Goal: Contribute content

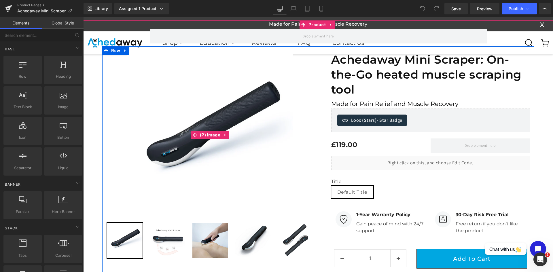
scroll to position [58, 0]
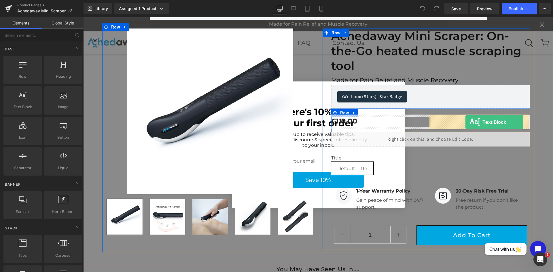
drag, startPoint x: 108, startPoint y: 119, endPoint x: 466, endPoint y: 122, distance: 357.4
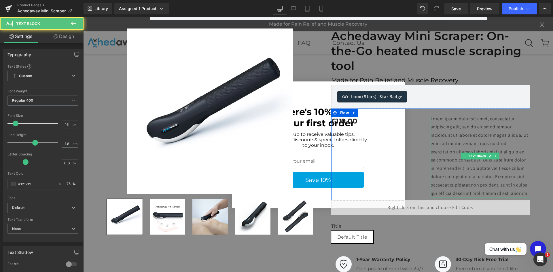
click at [453, 129] on p "Lorem ipsum dolor sit amet, consectetur adipiscing elit, sed do eiusmod tempor …" at bounding box center [480, 156] width 99 height 83
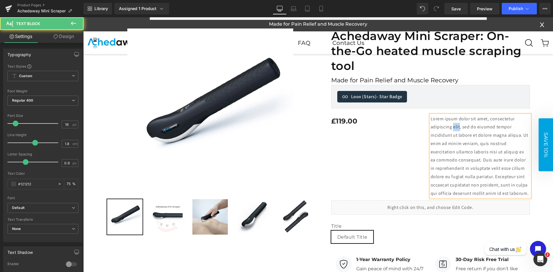
click at [453, 129] on p "Lorem ipsum dolor sit amet, consectetur adipiscing elit, sed do eiusmod tempor …" at bounding box center [480, 156] width 99 height 83
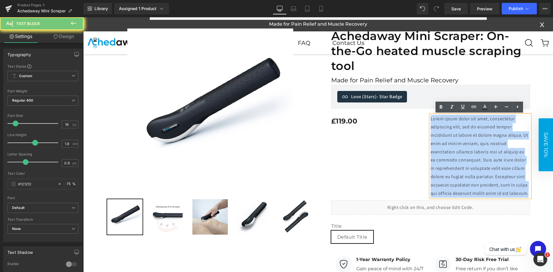
click at [453, 129] on p "Lorem ipsum dolor sit amet, consectetur adipiscing elit, sed do eiusmod tempor …" at bounding box center [480, 156] width 99 height 83
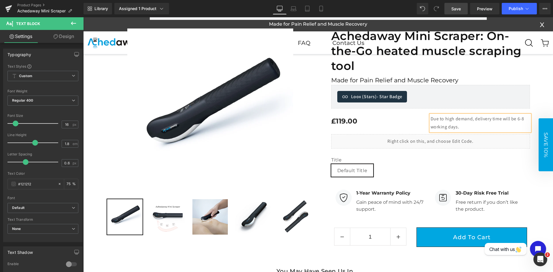
click at [461, 6] on span "Save" at bounding box center [457, 9] width 10 height 6
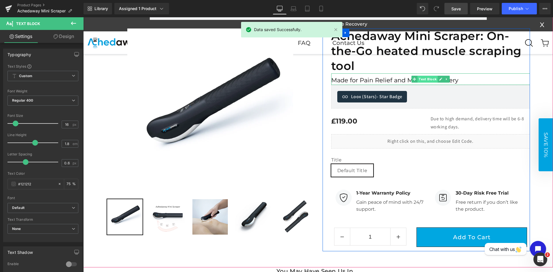
click at [429, 79] on span "Text Block" at bounding box center [428, 79] width 20 height 7
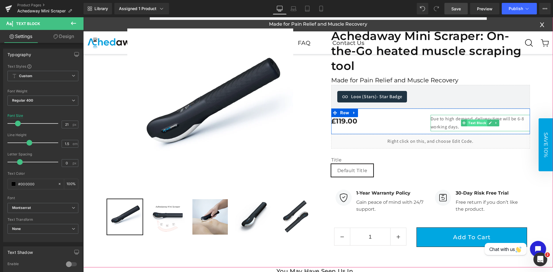
click at [475, 124] on span "Text Block" at bounding box center [477, 123] width 20 height 7
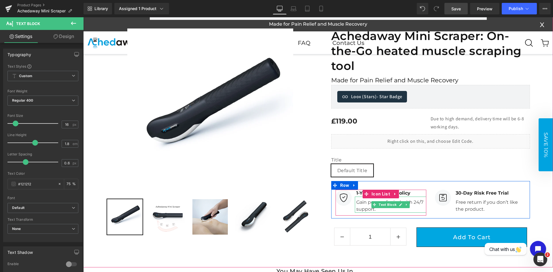
click at [367, 201] on div "Gain peace of mind with 24/7 support." at bounding box center [390, 205] width 71 height 16
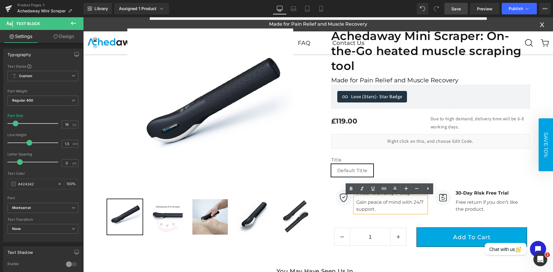
click at [367, 201] on div "Gain peace of mind with 24/7 support." at bounding box center [390, 205] width 71 height 16
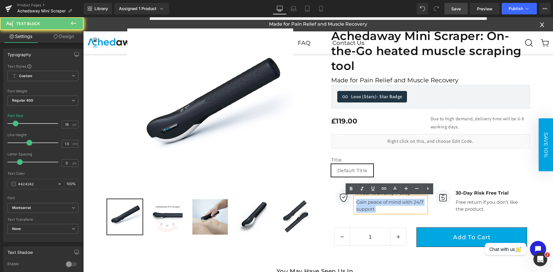
click at [367, 201] on div "Gain peace of mind with 24/7 support." at bounding box center [390, 205] width 71 height 16
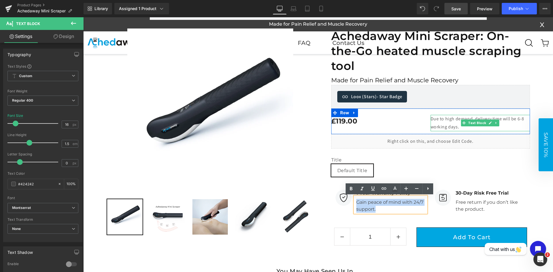
click at [457, 123] on p "Due to high demand, delivery time will be 6-8 working days." at bounding box center [480, 123] width 99 height 17
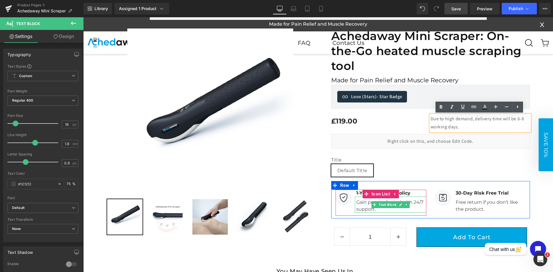
click at [389, 203] on span "Text Block" at bounding box center [388, 204] width 20 height 7
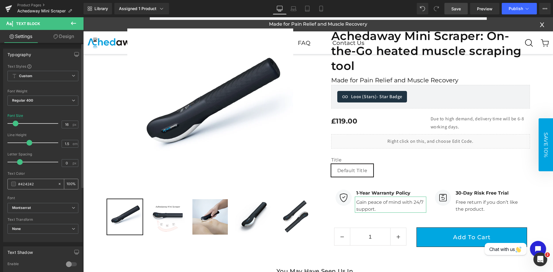
click at [36, 183] on input "#424242" at bounding box center [36, 184] width 37 height 6
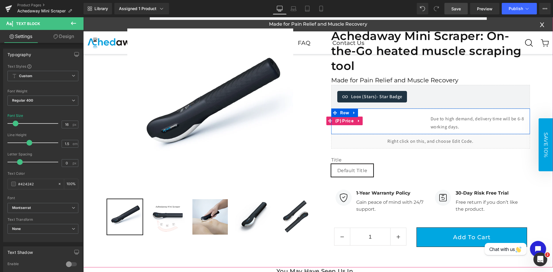
click at [452, 120] on p "Due to high demand, delivery time will be 6-8 working days." at bounding box center [480, 123] width 99 height 17
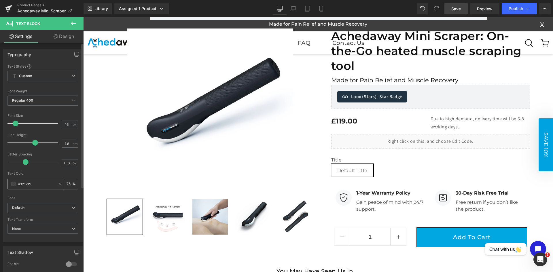
click at [21, 182] on input "#121212" at bounding box center [36, 184] width 37 height 6
type input "#424242"
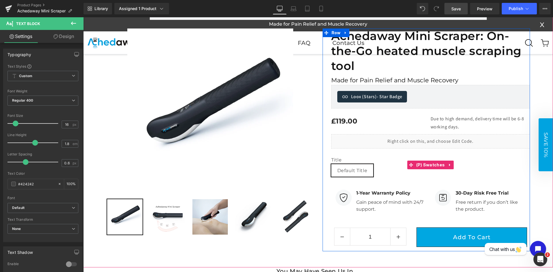
click at [410, 180] on div "Title Default Title" at bounding box center [430, 169] width 199 height 24
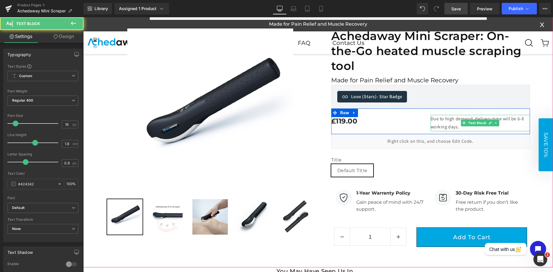
click at [446, 123] on p "Due to high demand, delivery time will be 6-8 working days." at bounding box center [480, 123] width 99 height 17
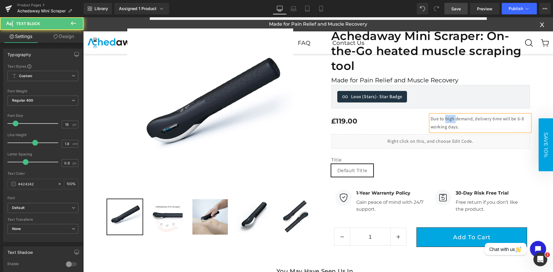
click at [446, 123] on p "Due to high demand, delivery time will be 6-8 working days." at bounding box center [480, 123] width 99 height 17
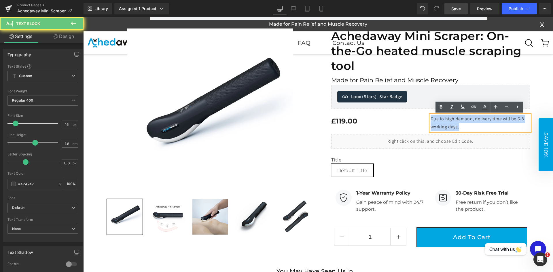
click at [446, 123] on p "Due to high demand, delivery time will be 6-8 working days." at bounding box center [480, 123] width 99 height 17
copy p "Due to high demand, delivery time will be 6-8 working days."
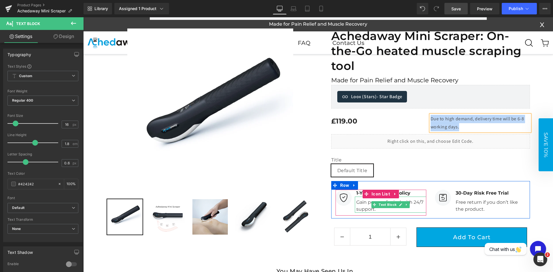
click at [366, 204] on div "Gain peace of mind with 24/7 support." at bounding box center [390, 205] width 71 height 16
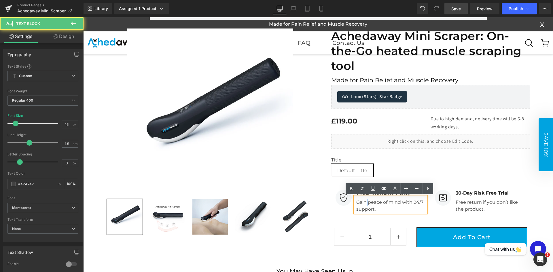
click at [366, 204] on div "Gain peace of mind with 24/7 support." at bounding box center [390, 205] width 71 height 16
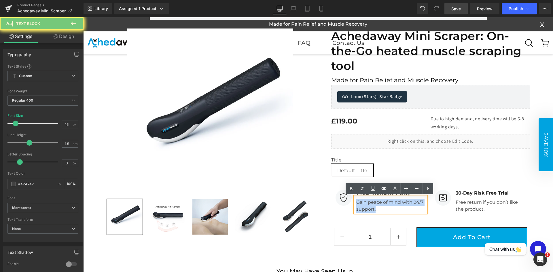
click at [366, 204] on div "Gain peace of mind with 24/7 support." at bounding box center [390, 205] width 71 height 16
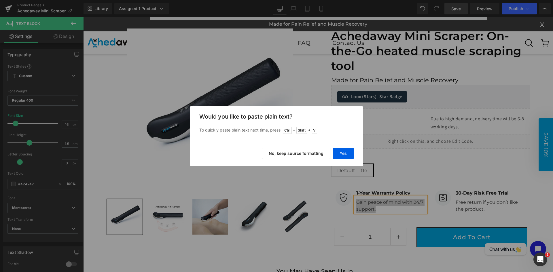
click at [412, 146] on div "Back to Library Insert Would you like to paste plain text? To quickly paste pla…" at bounding box center [276, 136] width 553 height 272
click at [341, 153] on button "Yes" at bounding box center [343, 154] width 21 height 12
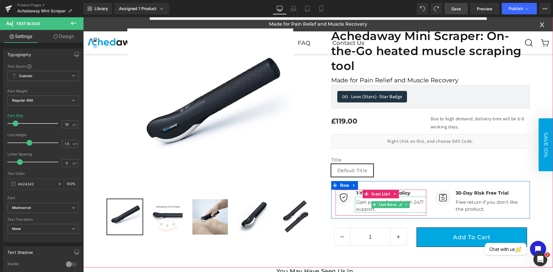
click at [367, 206] on div "Gain peace of mind with 24/7 support." at bounding box center [390, 205] width 71 height 16
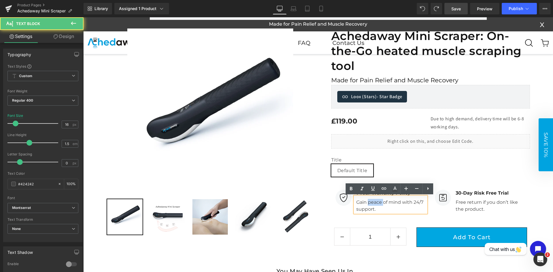
click at [367, 206] on div "Gain peace of mind with 24/7 support." at bounding box center [390, 205] width 71 height 16
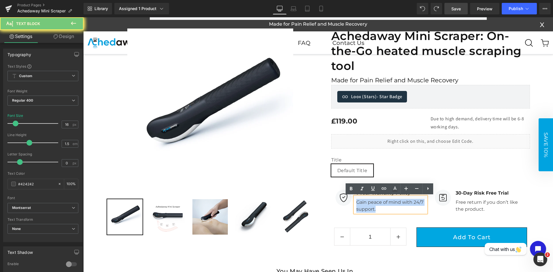
click at [367, 206] on div "Gain peace of mind with 24/7 support." at bounding box center [390, 205] width 71 height 16
copy div "Gain peace of mind with 24/7 support."
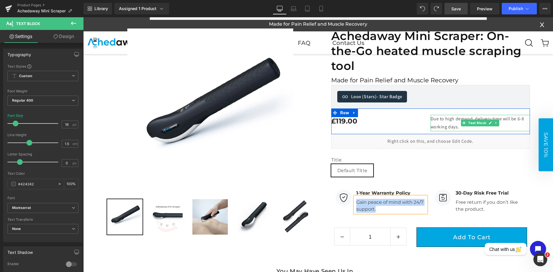
click at [449, 118] on p "Due to high demand, delivery time will be 6-8 working days." at bounding box center [480, 123] width 99 height 17
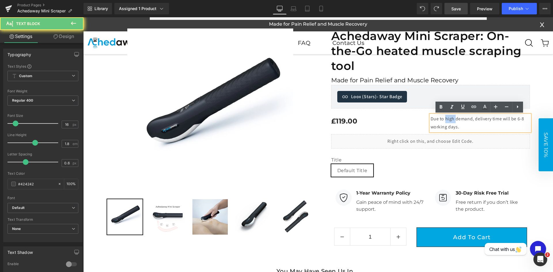
click at [449, 118] on p "Due to high demand, delivery time will be 6-8 working days." at bounding box center [480, 123] width 99 height 17
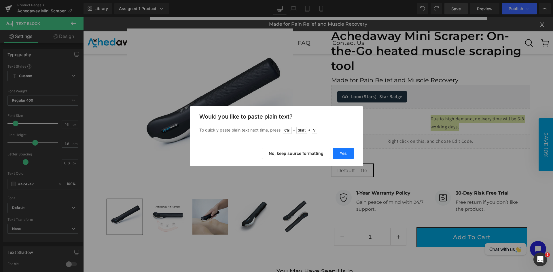
click at [338, 152] on button "Yes" at bounding box center [343, 154] width 21 height 12
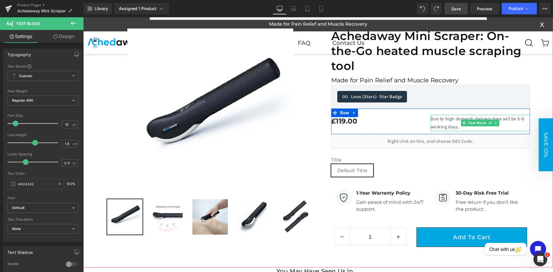
click at [442, 120] on p "Due to high demand, delivery time will be 6-8 working days." at bounding box center [480, 123] width 99 height 17
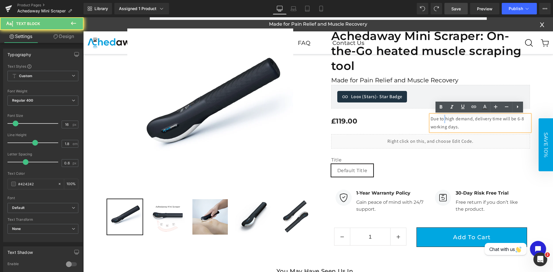
click at [442, 120] on p "Due to high demand, delivery time will be 6-8 working days." at bounding box center [480, 123] width 99 height 17
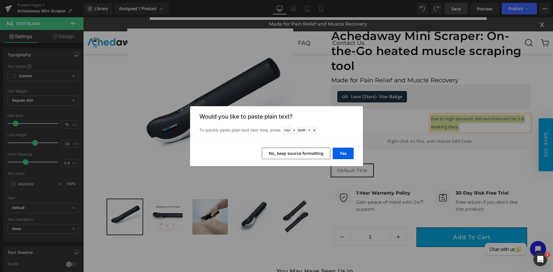
click at [286, 158] on button "No, keep source formatting" at bounding box center [296, 154] width 69 height 12
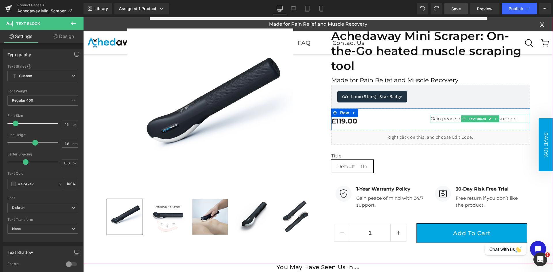
click at [439, 118] on span "Gain peace of mind with 24/7 support." at bounding box center [475, 118] width 88 height 5
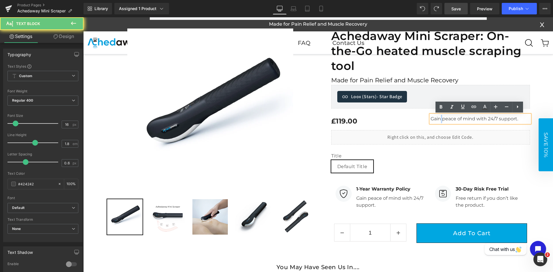
click at [439, 118] on span "Gain peace of mind with 24/7 support." at bounding box center [475, 118] width 88 height 5
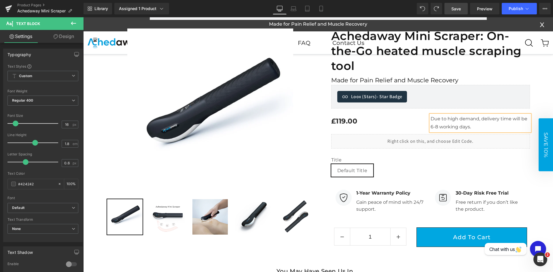
click at [446, 12] on link "Save" at bounding box center [456, 9] width 23 height 12
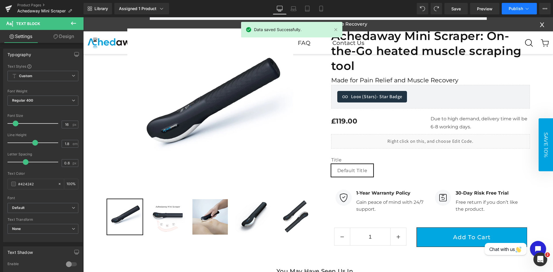
click at [521, 5] on button "Publish" at bounding box center [519, 9] width 35 height 12
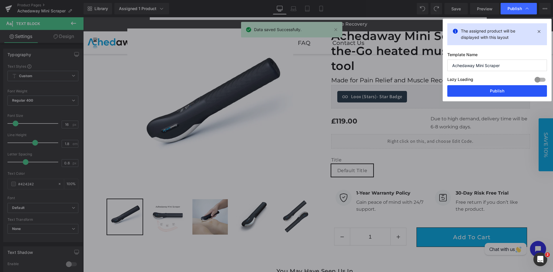
click at [482, 88] on button "Publish" at bounding box center [498, 91] width 100 height 12
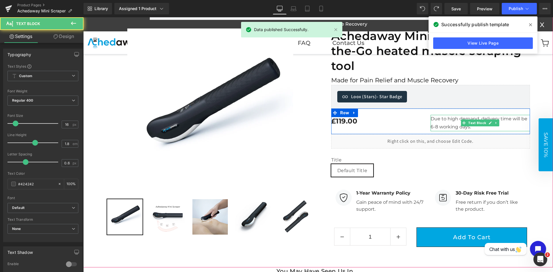
click at [431, 120] on span "Due to high demand, delivery time will be 6-8 working days." at bounding box center [479, 123] width 97 height 14
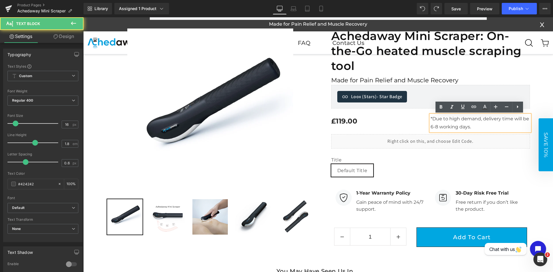
click at [484, 127] on p "*Due to high demand, delivery time will be 6-8 working days." at bounding box center [480, 123] width 99 height 17
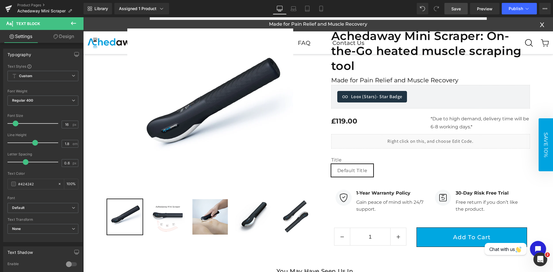
click at [454, 10] on span "Save" at bounding box center [457, 9] width 10 height 6
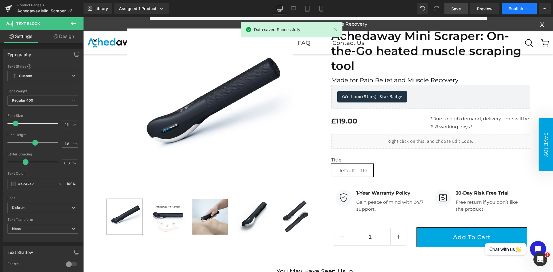
click at [525, 6] on icon at bounding box center [528, 9] width 6 height 6
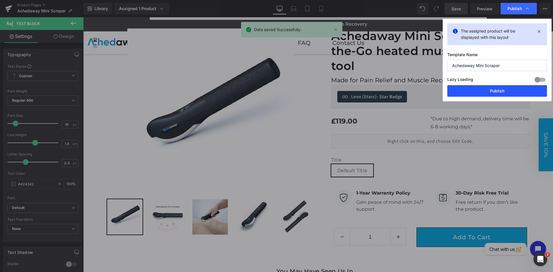
click at [494, 91] on button "Publish" at bounding box center [498, 91] width 100 height 12
